Goal: Register for event/course

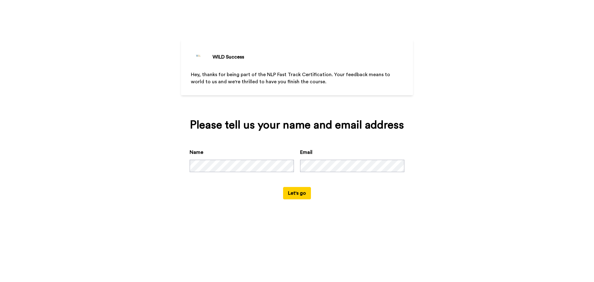
click at [305, 200] on div "Please tell us your name and email address Name Email Let's go" at bounding box center [297, 159] width 232 height 98
click at [303, 194] on button "Let's go" at bounding box center [297, 193] width 28 height 12
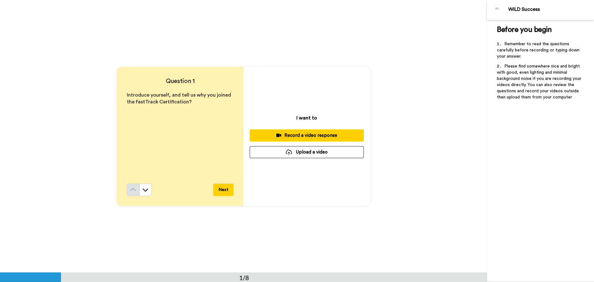
click at [231, 188] on div "Question 1 Introduce yourself, and tell us why you joined the FastTrack Certifi…" at bounding box center [180, 136] width 127 height 139
click at [228, 190] on button "Next" at bounding box center [223, 189] width 20 height 12
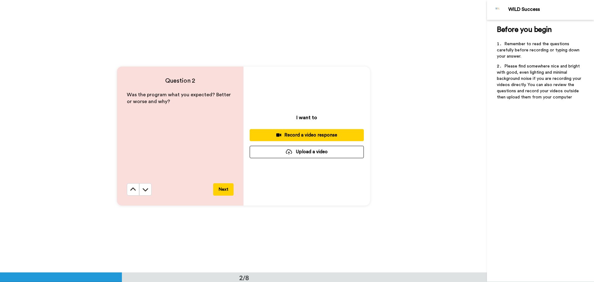
click at [215, 187] on button "Next" at bounding box center [223, 189] width 20 height 12
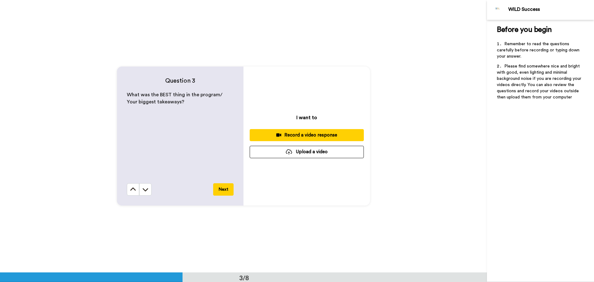
click at [215, 187] on button "Next" at bounding box center [223, 189] width 20 height 12
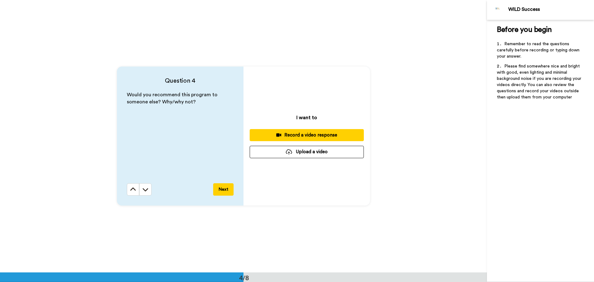
click at [222, 191] on button "Next" at bounding box center [223, 189] width 20 height 12
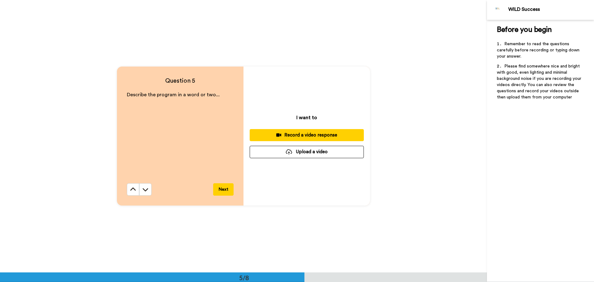
click at [222, 186] on button "Next" at bounding box center [223, 189] width 20 height 12
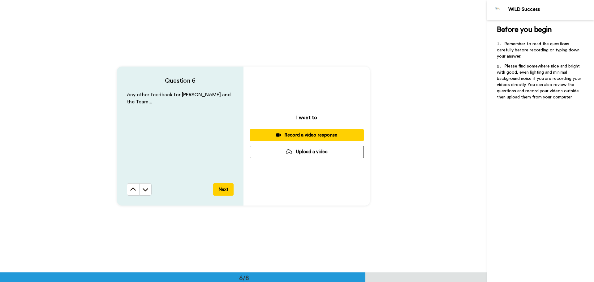
click at [222, 186] on button "Next" at bounding box center [223, 189] width 20 height 12
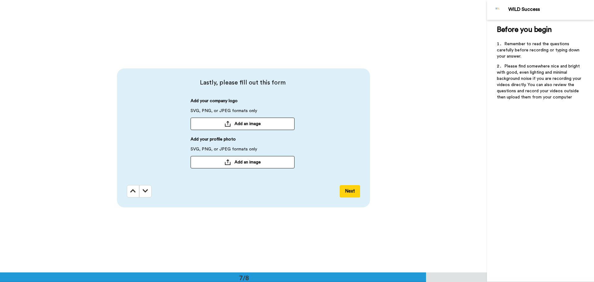
scroll to position [1634, 0]
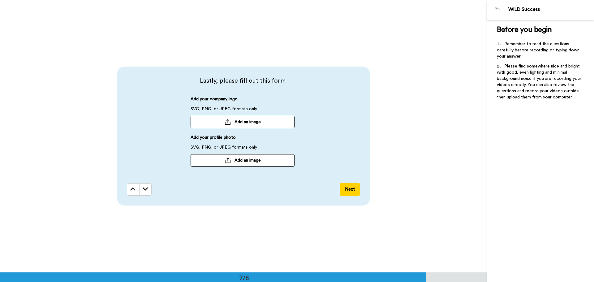
click at [347, 189] on button "Next" at bounding box center [350, 189] width 20 height 12
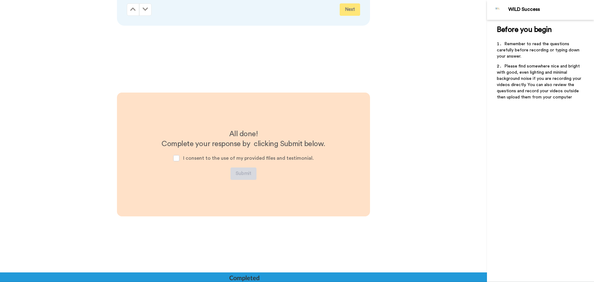
scroll to position [1832, 0]
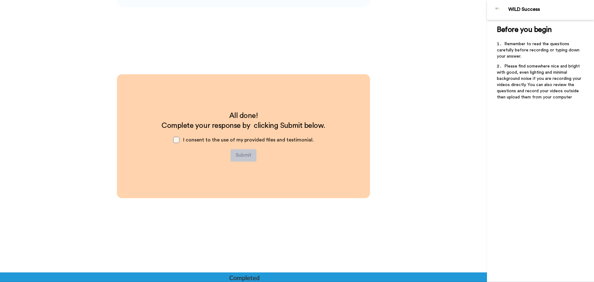
click at [176, 141] on span at bounding box center [176, 140] width 6 height 6
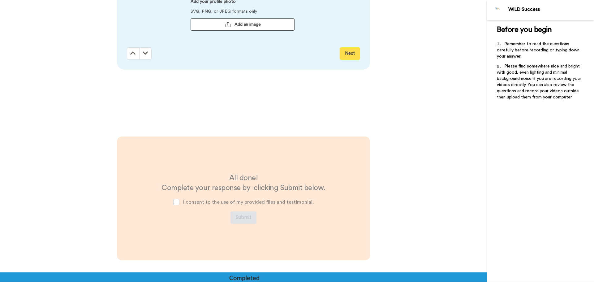
scroll to position [1770, 0]
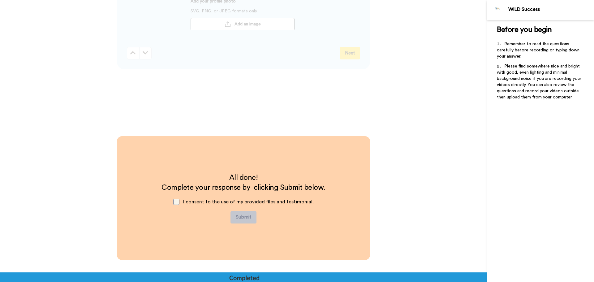
click at [177, 204] on span at bounding box center [176, 202] width 6 height 6
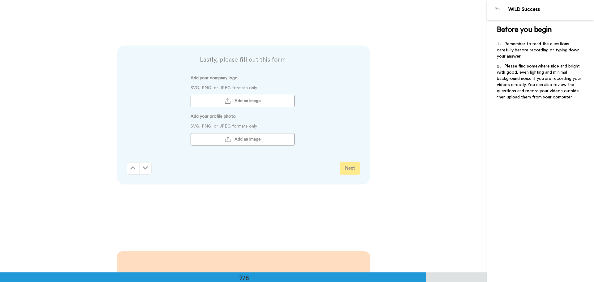
scroll to position [1646, 0]
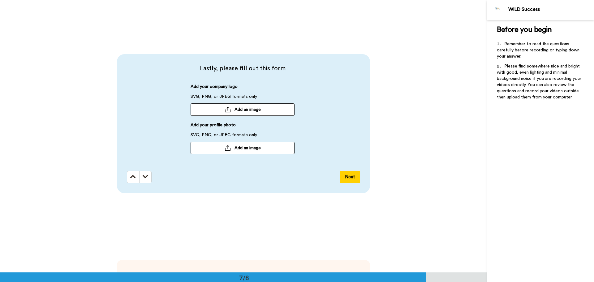
click at [352, 179] on button "Next" at bounding box center [350, 177] width 20 height 12
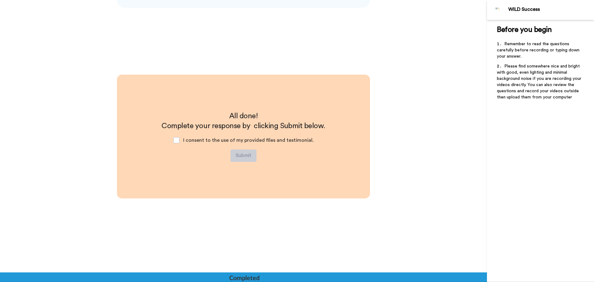
scroll to position [1832, 0]
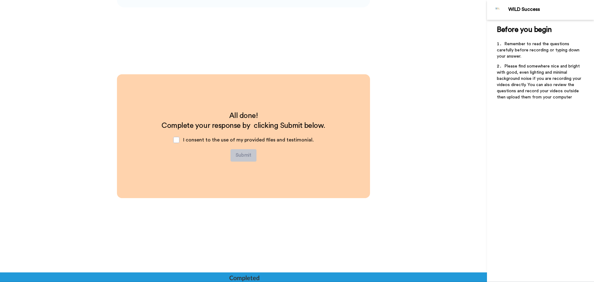
click at [192, 140] on span "I consent to the use of my provided files and testimonial." at bounding box center [248, 139] width 131 height 5
click at [170, 137] on div "I consent to the use of my provided files and testimonial." at bounding box center [243, 140] width 150 height 19
click at [178, 139] on span at bounding box center [176, 140] width 6 height 6
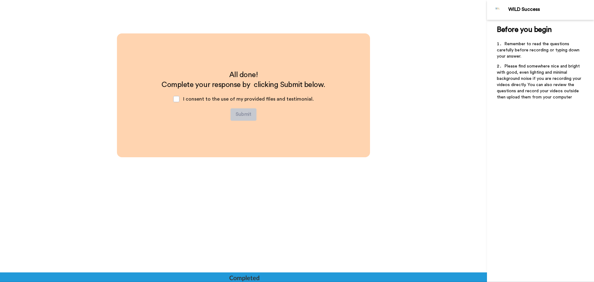
scroll to position [1906, 0]
